Goal: Task Accomplishment & Management: Complete application form

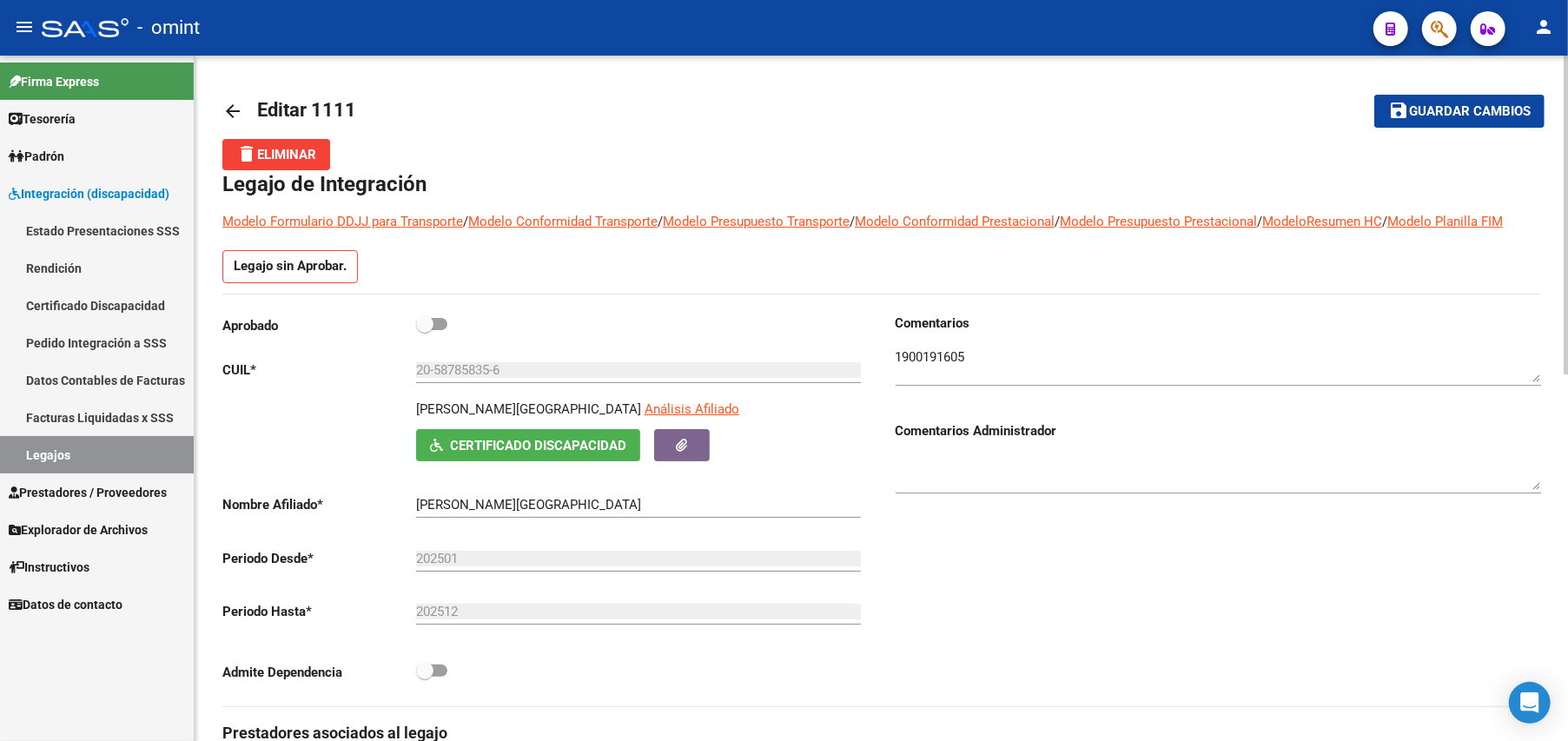
drag, startPoint x: 1291, startPoint y: 431, endPoint x: 1494, endPoint y: 153, distance: 344.2
click at [1291, 431] on h3 "Comentarios Administrador" at bounding box center [1218, 431] width 645 height 19
click at [1567, 0] on html "menu - omint person Firma Express Tesorería Extractos Procesados (csv) Extracto…" at bounding box center [784, 370] width 1568 height 741
click at [1564, 117] on div at bounding box center [1566, 214] width 5 height 319
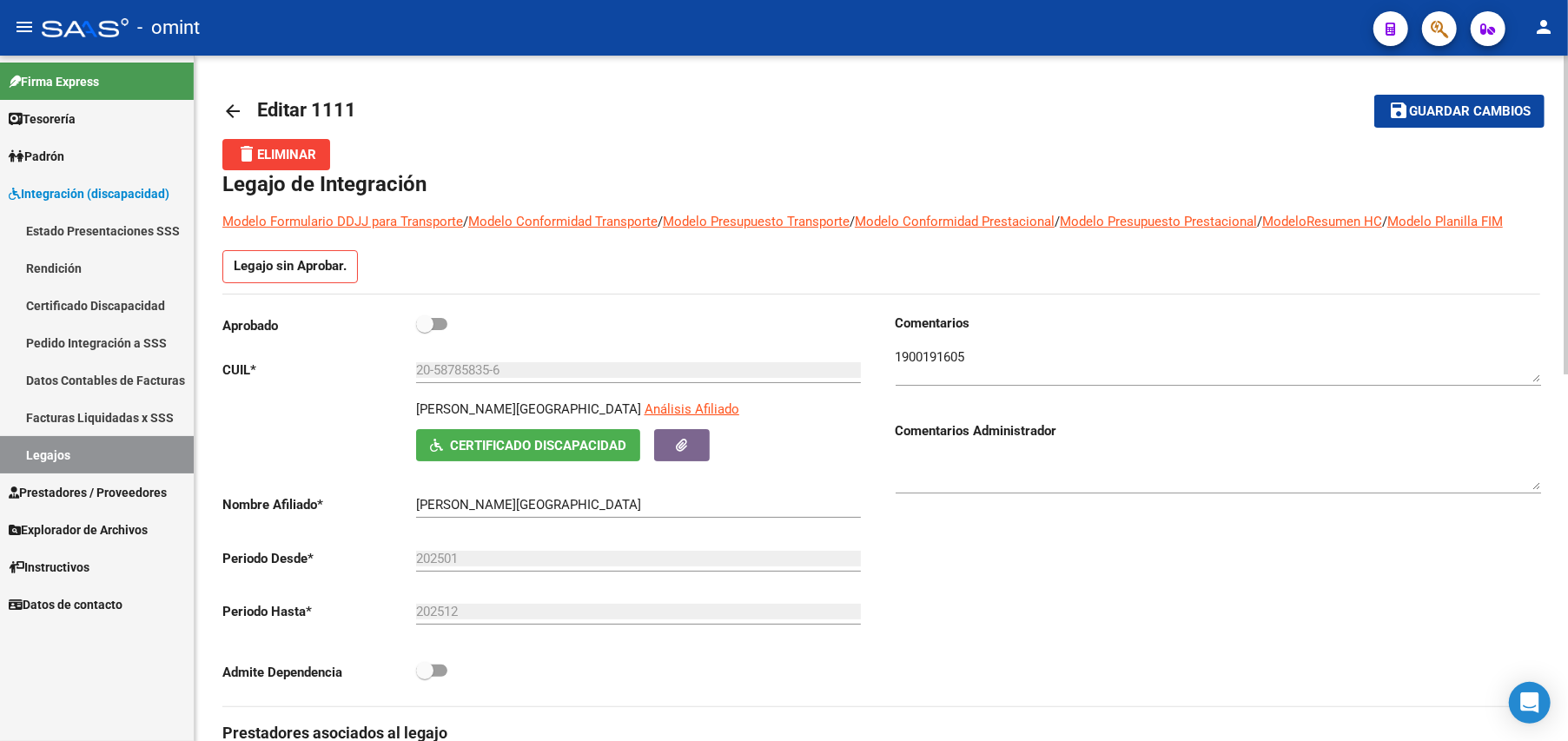
click at [1564, 115] on div at bounding box center [1566, 214] width 5 height 319
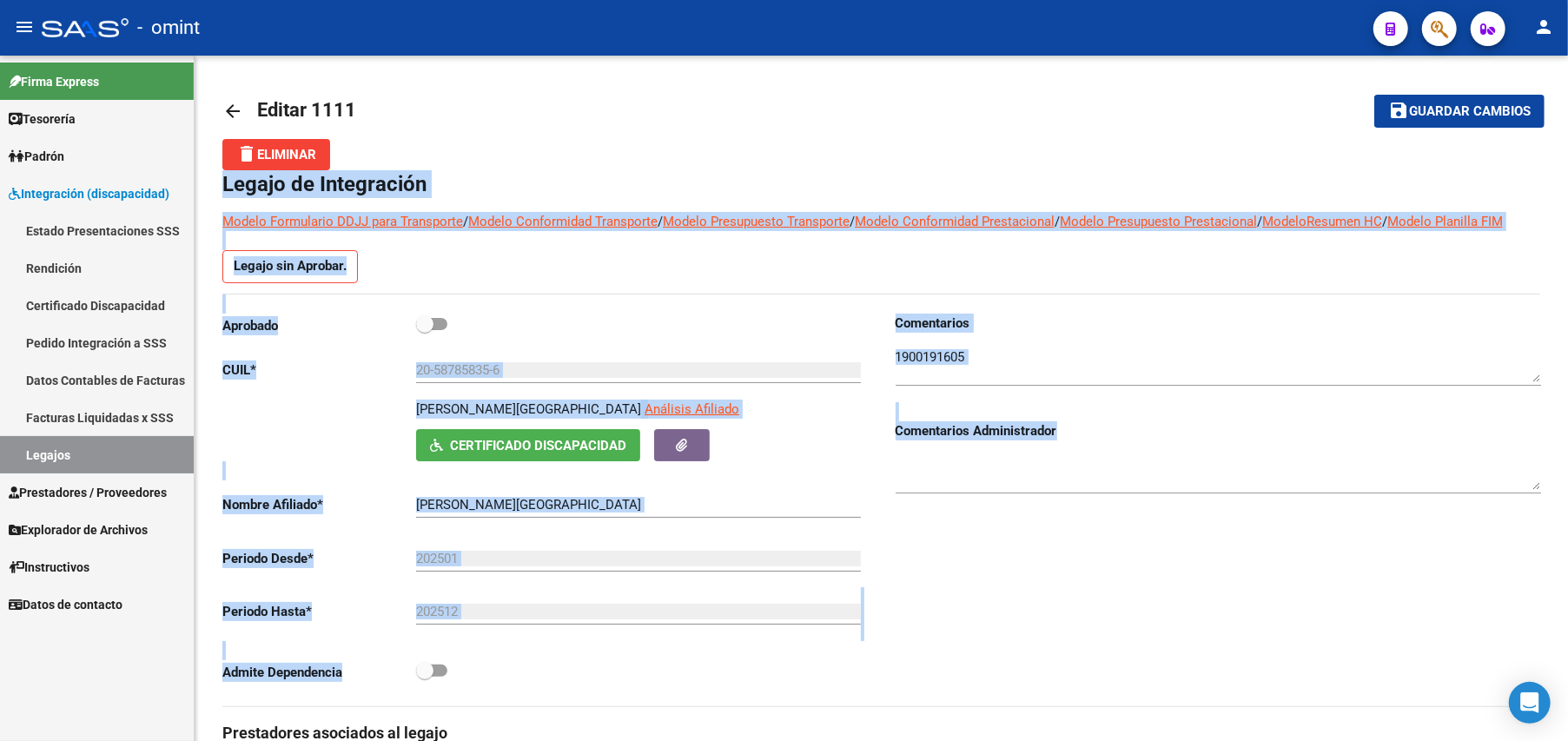
click at [49, 460] on link "Legajos" at bounding box center [96, 454] width 194 height 37
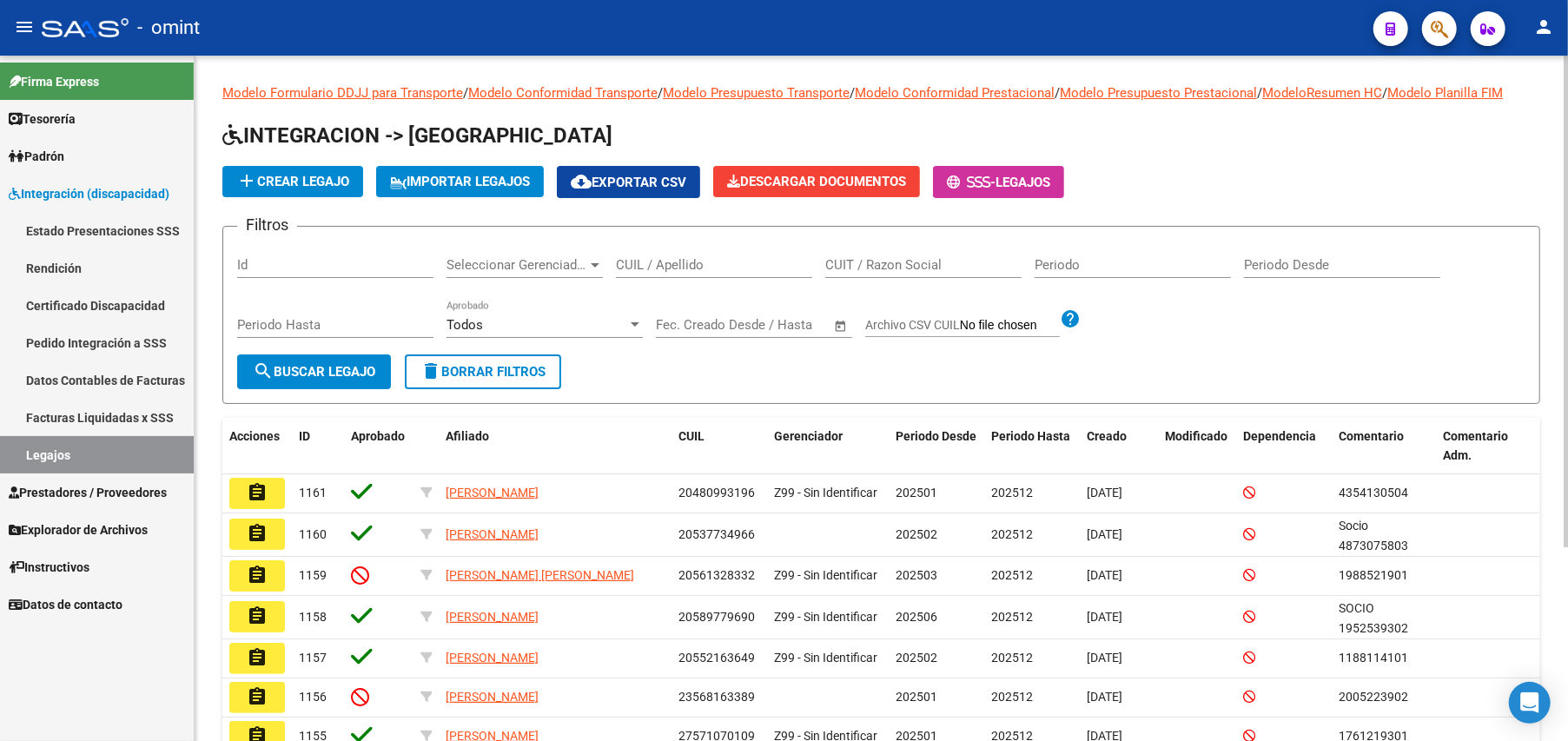
click at [692, 267] on input "CUIL / Apellido" at bounding box center [714, 264] width 196 height 16
type input "20544751663"
click at [321, 377] on span "search Buscar Legajo" at bounding box center [313, 371] width 122 height 16
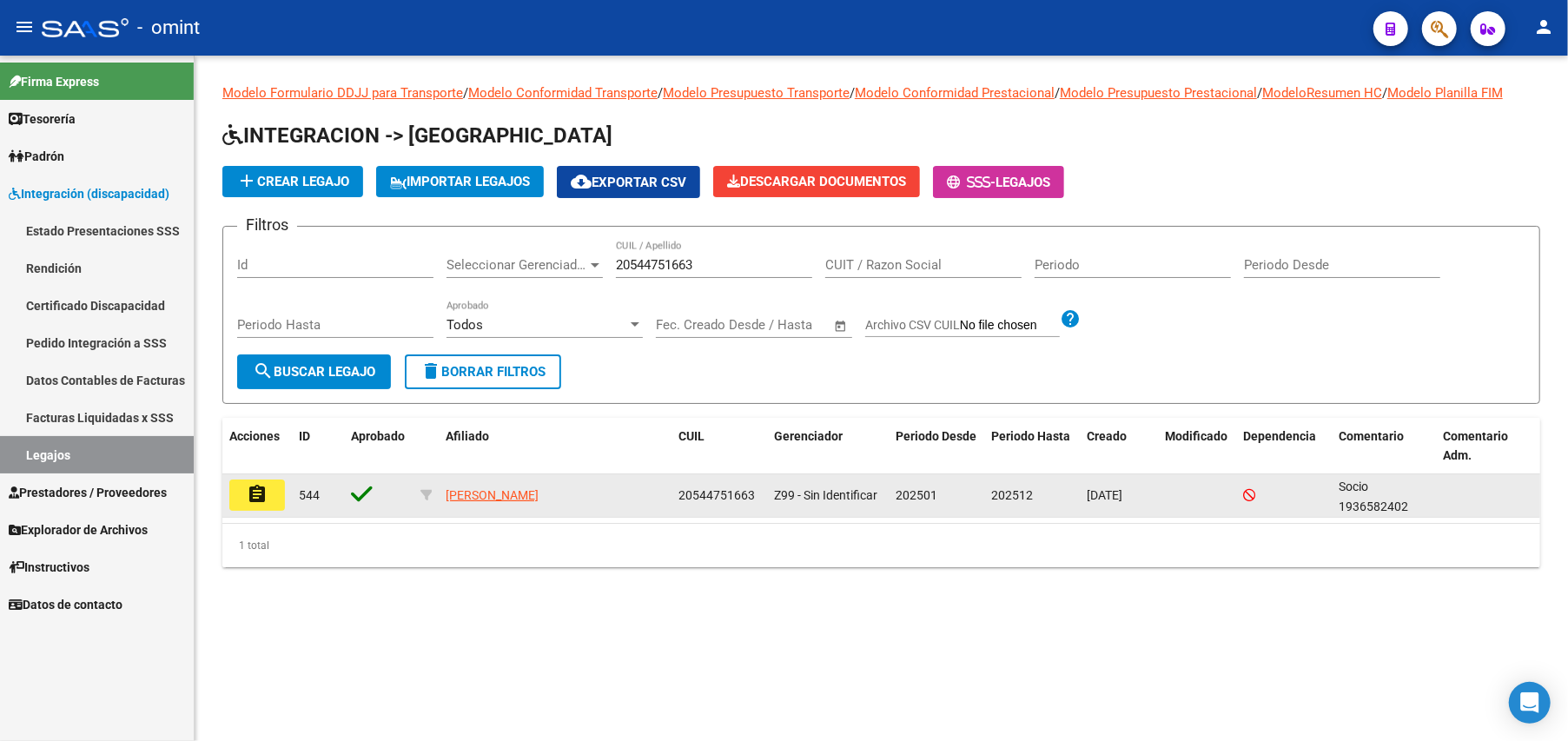
click at [255, 491] on mat-icon "assignment" at bounding box center [257, 494] width 21 height 21
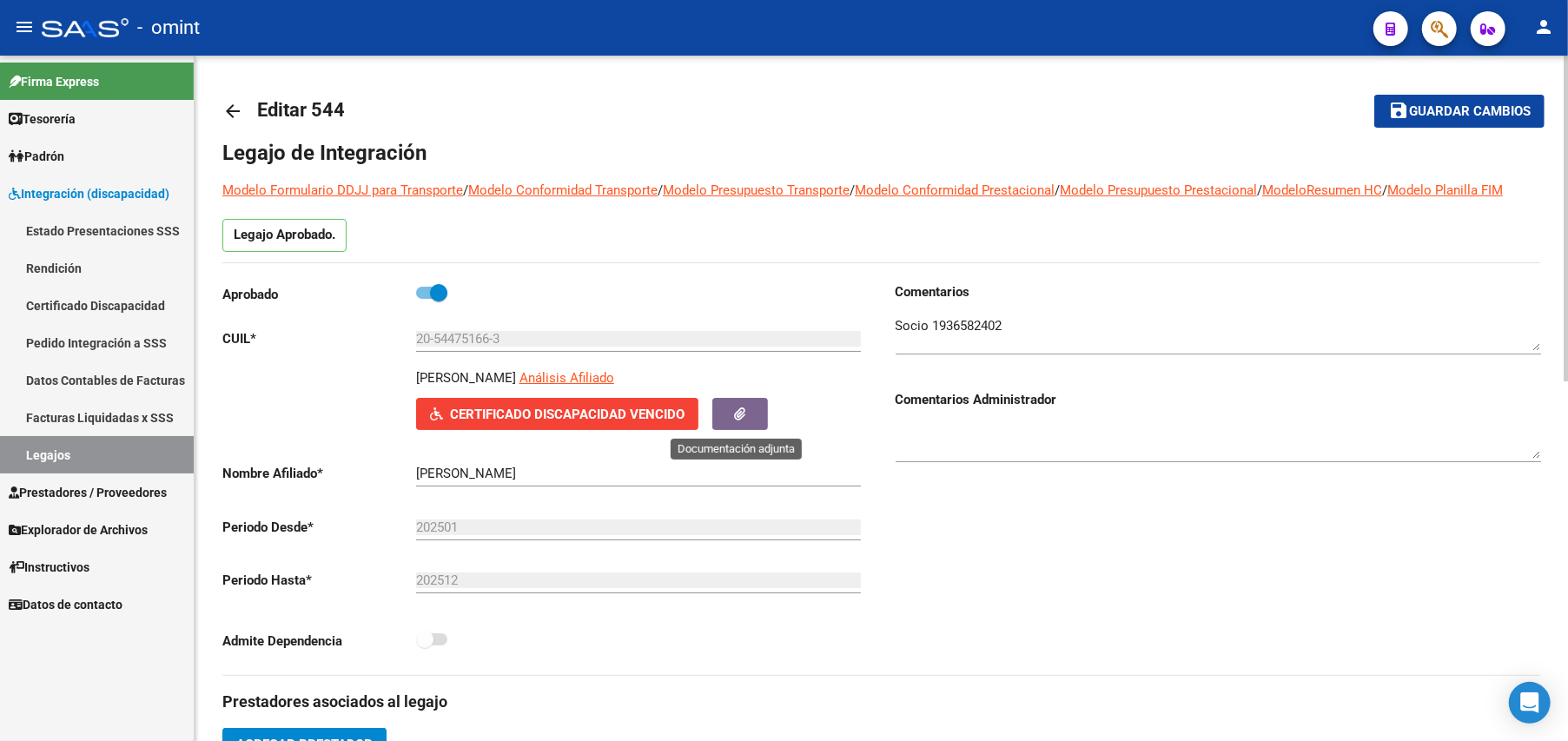
scroll to position [463, 0]
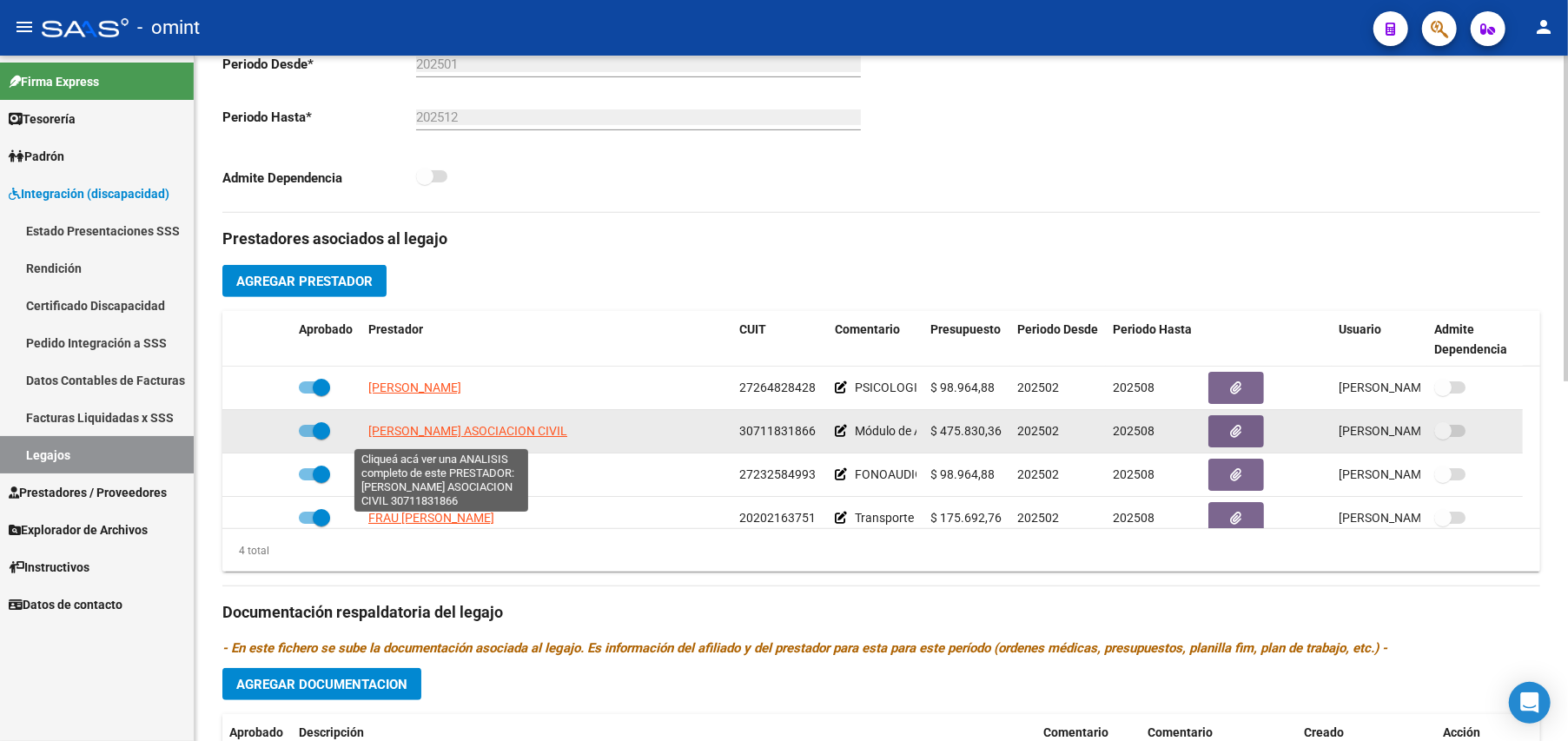
click at [436, 435] on span "[PERSON_NAME] ASOCIACION CIVIL" at bounding box center [468, 430] width 199 height 14
type textarea "30711831866"
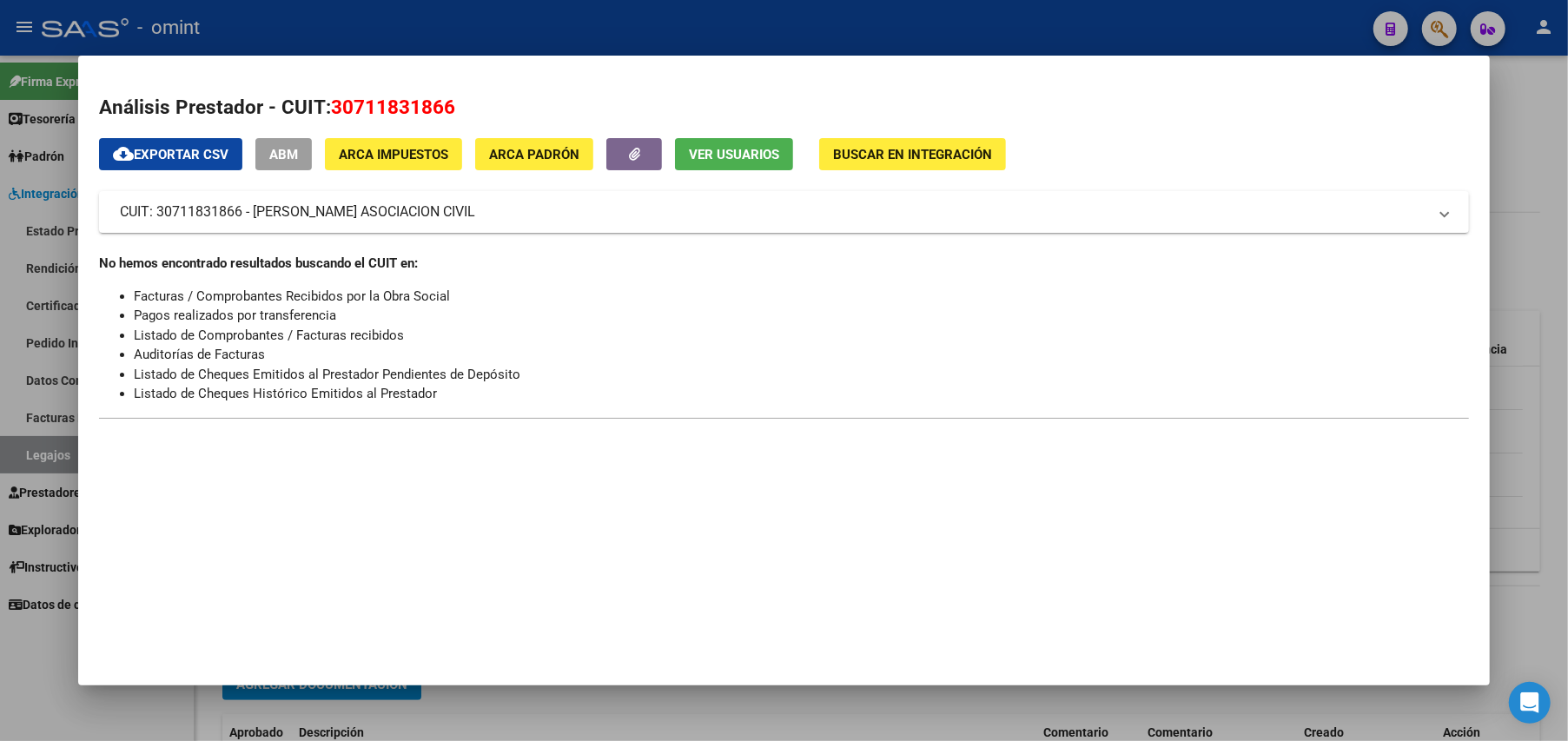
click at [1544, 164] on div at bounding box center [784, 370] width 1568 height 741
